Goal: Task Accomplishment & Management: Use online tool/utility

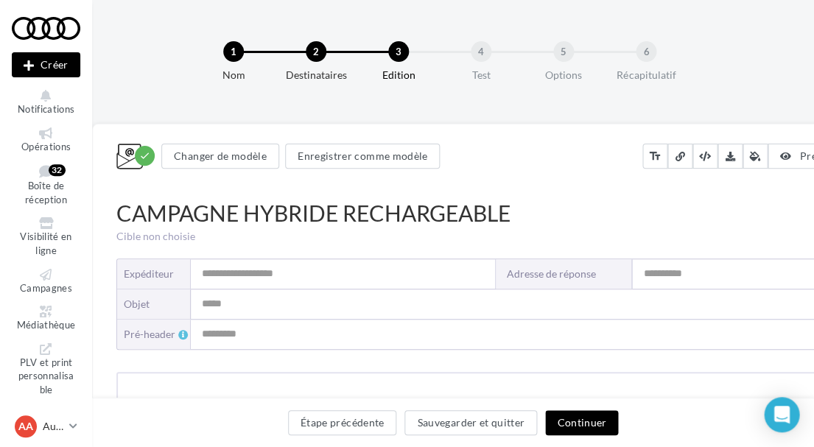
type input "**********"
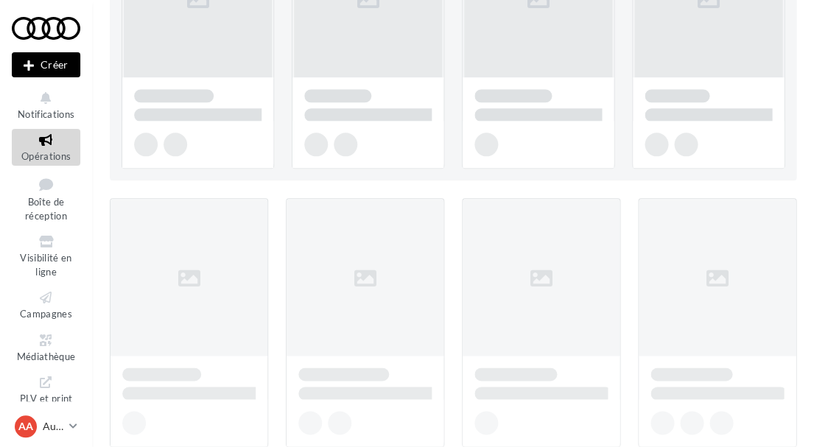
scroll to position [251, 0]
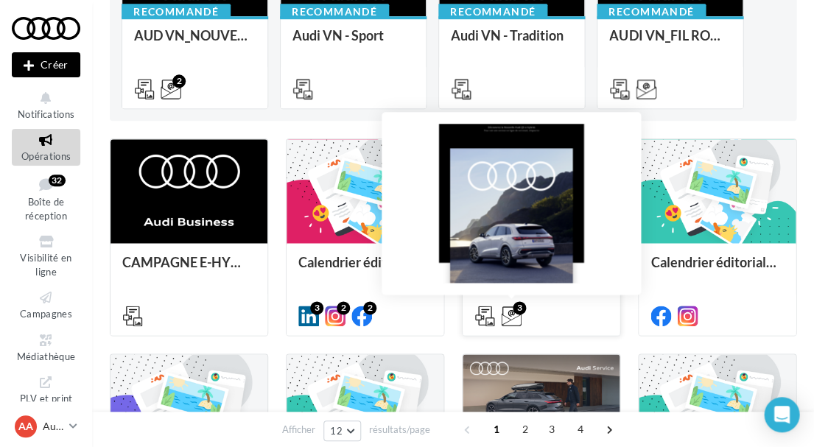
click at [511, 313] on icon at bounding box center [511, 316] width 21 height 21
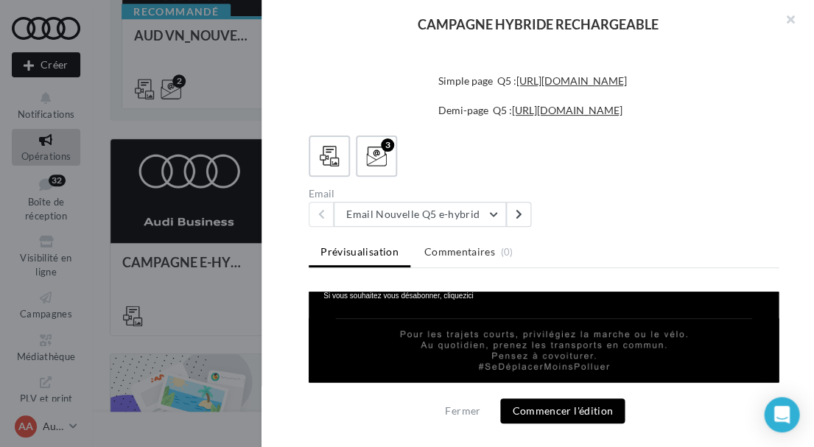
scroll to position [2285, 0]
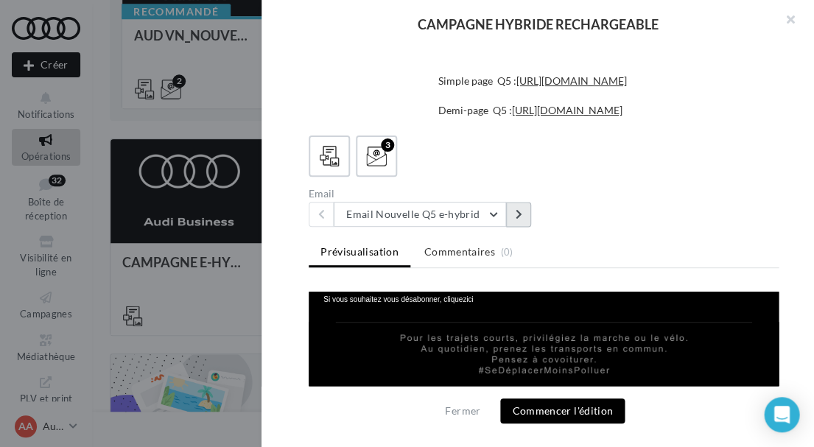
click at [511, 206] on button at bounding box center [518, 214] width 25 height 25
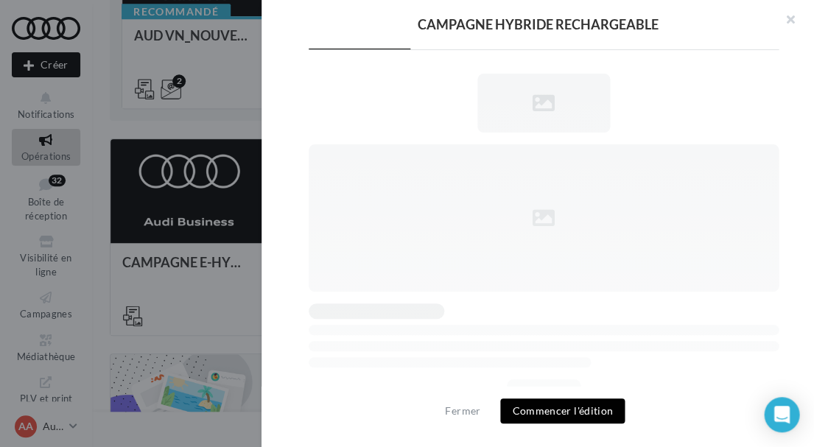
scroll to position [0, 0]
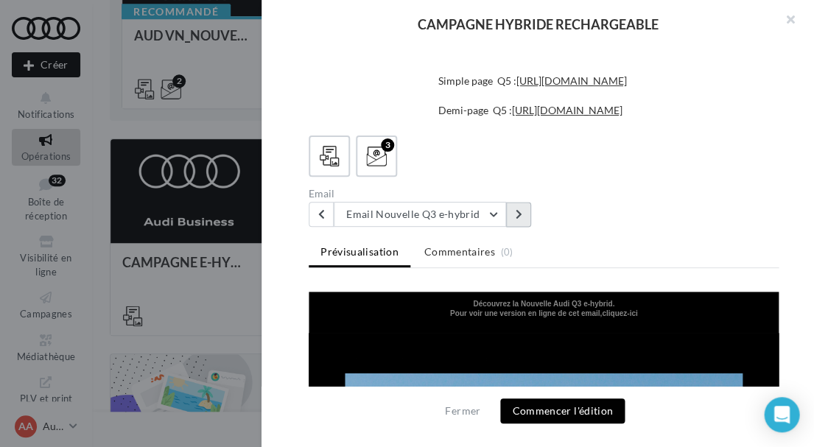
click at [508, 207] on button at bounding box center [518, 214] width 25 height 25
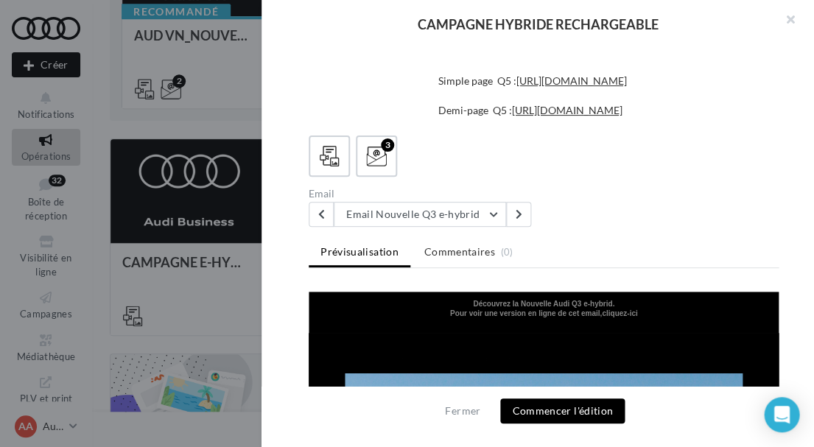
click at [561, 407] on button "Commencer l'édition" at bounding box center [562, 411] width 125 height 25
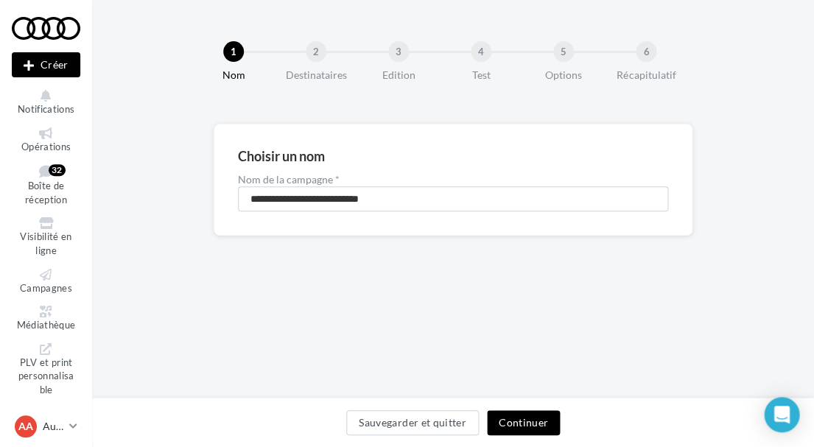
click at [518, 427] on button "Continuer" at bounding box center [523, 422] width 73 height 25
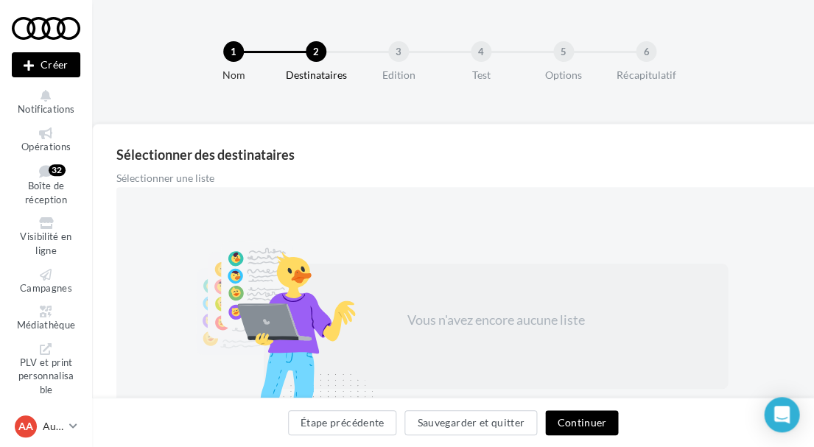
click at [586, 423] on button "Continuer" at bounding box center [581, 422] width 73 height 25
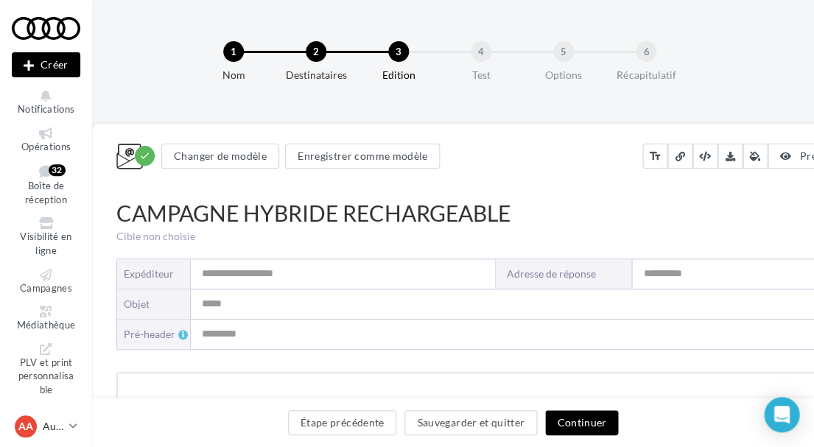
type input "**********"
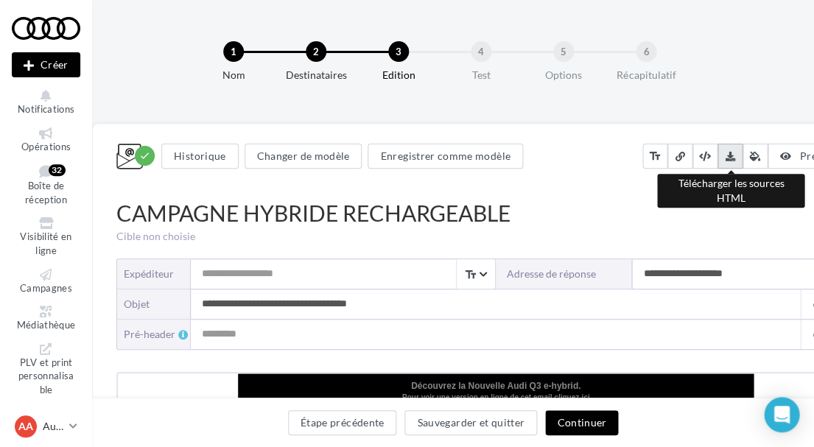
click at [735, 153] on icon at bounding box center [730, 156] width 10 height 10
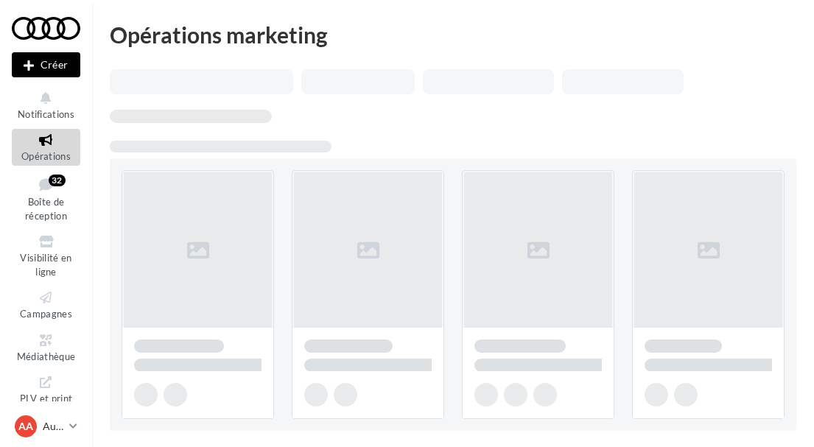
scroll to position [251, 0]
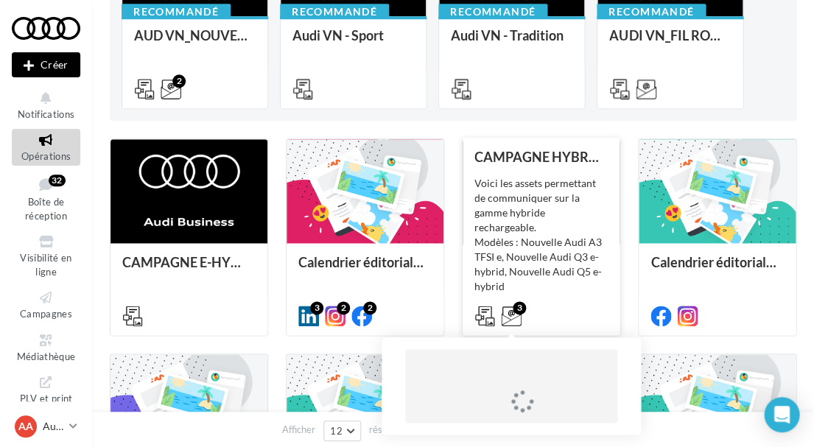
click at [514, 317] on icon at bounding box center [511, 316] width 21 height 21
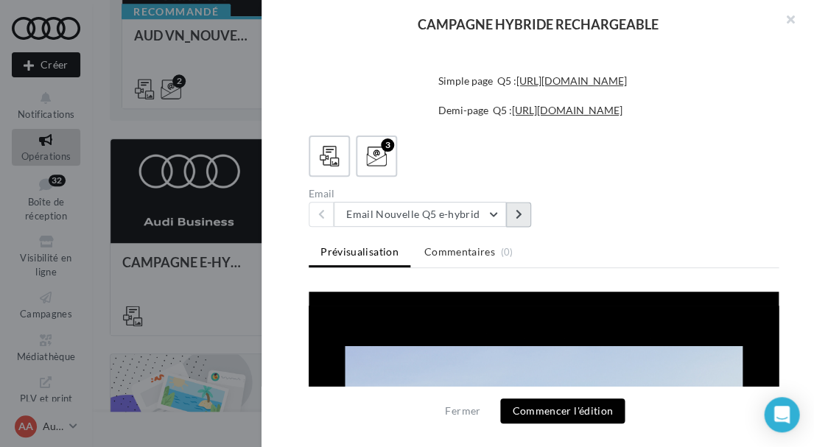
scroll to position [619, 0]
click at [516, 211] on icon at bounding box center [518, 214] width 7 height 10
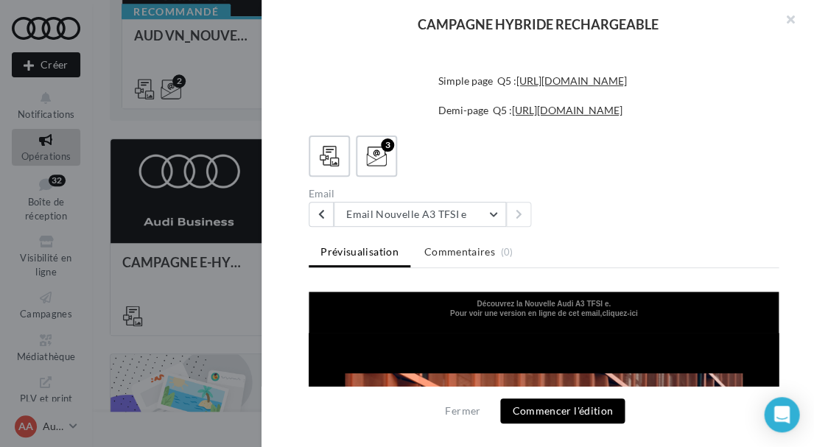
click at [555, 409] on button "Commencer l'édition" at bounding box center [562, 411] width 125 height 25
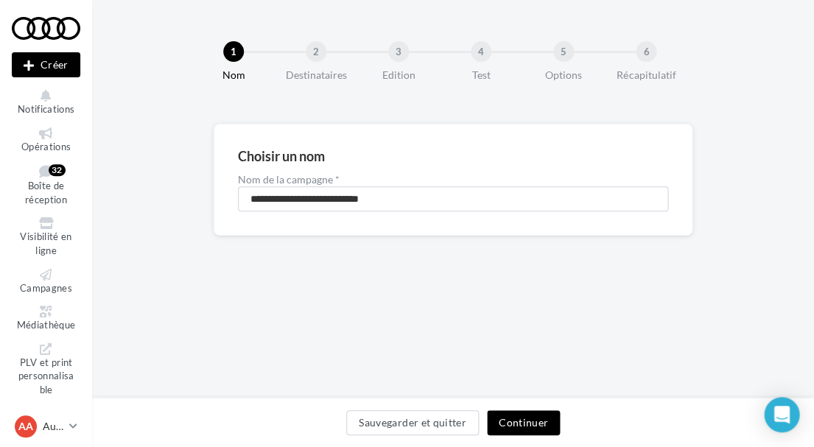
click at [530, 423] on button "Continuer" at bounding box center [523, 422] width 73 height 25
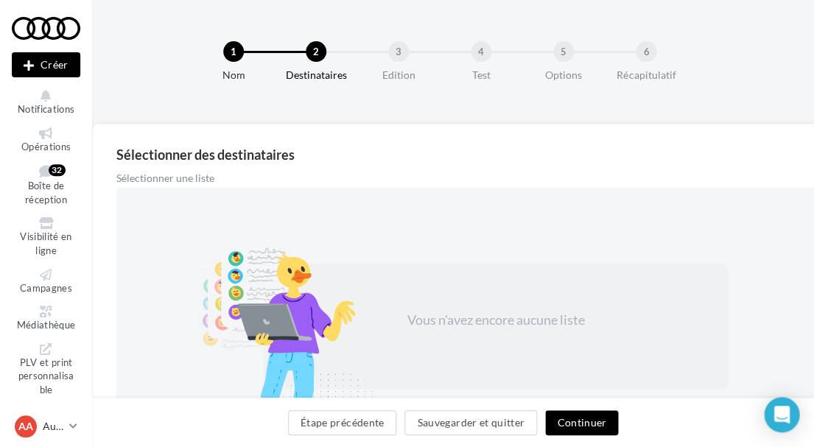
click at [559, 422] on button "Continuer" at bounding box center [581, 422] width 73 height 25
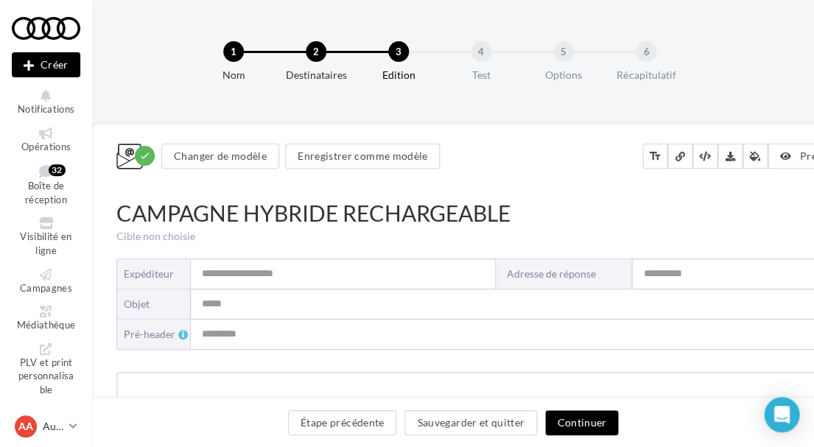
type input "**********"
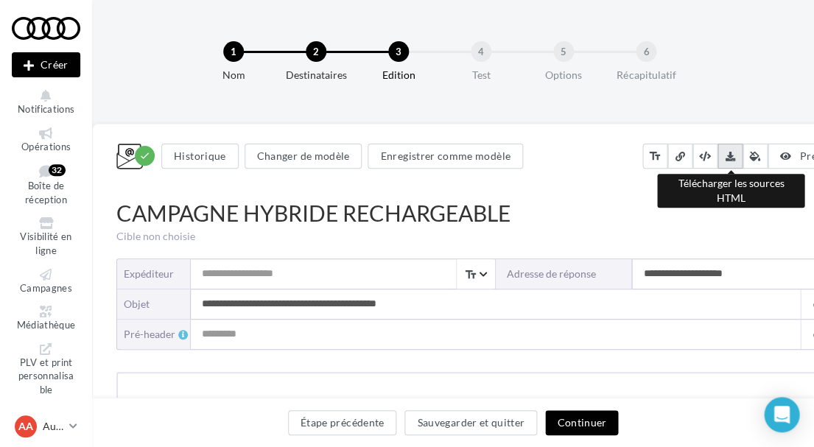
click at [728, 157] on icon at bounding box center [730, 156] width 10 height 10
